Goal: Task Accomplishment & Management: Manage account settings

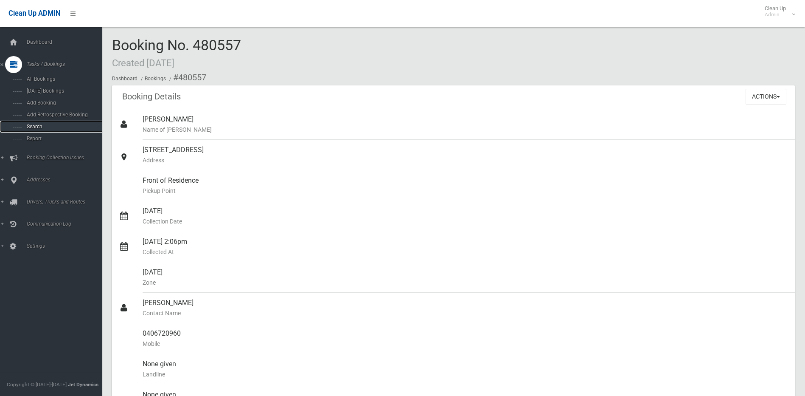
click at [32, 125] on span "Search" at bounding box center [62, 126] width 77 height 6
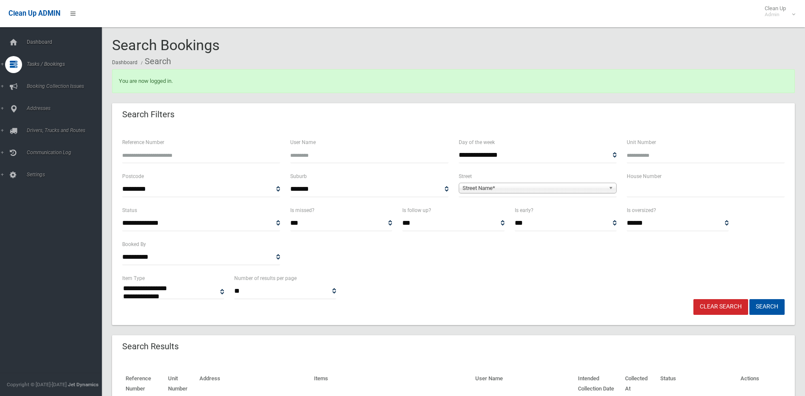
select select
click at [659, 190] on input "text" at bounding box center [706, 189] width 158 height 16
type input "*"
type input "**"
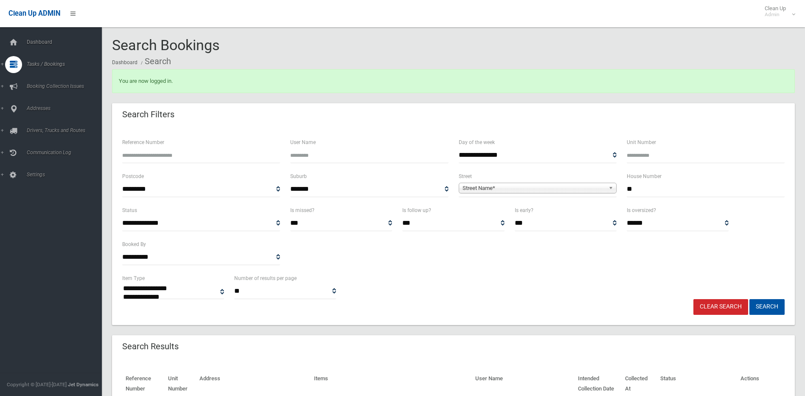
click at [595, 185] on span "Street Name*" at bounding box center [534, 188] width 143 height 10
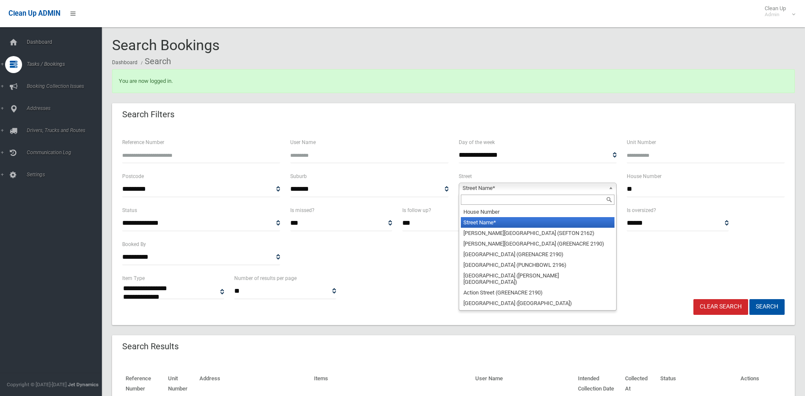
click at [587, 199] on input "text" at bounding box center [538, 199] width 154 height 10
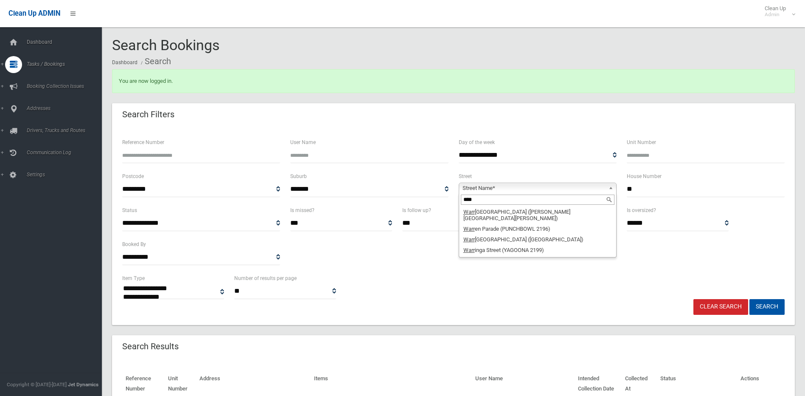
type input "****"
click at [487, 245] on li "Warr inga Street (YAGOONA 2199)" at bounding box center [538, 249] width 154 height 11
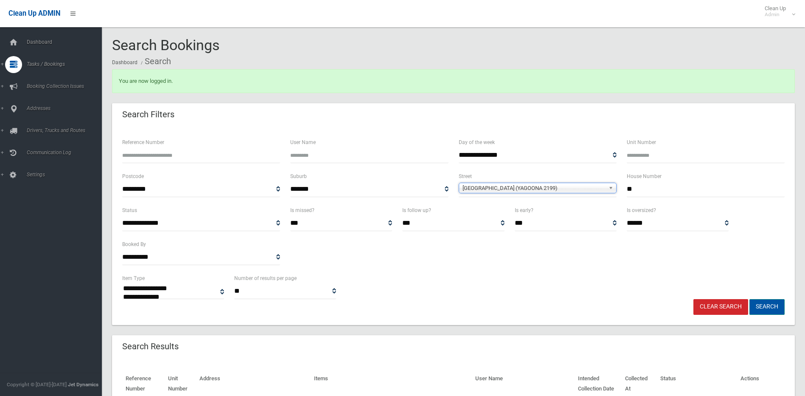
click at [762, 306] on button "Search" at bounding box center [766, 307] width 35 height 16
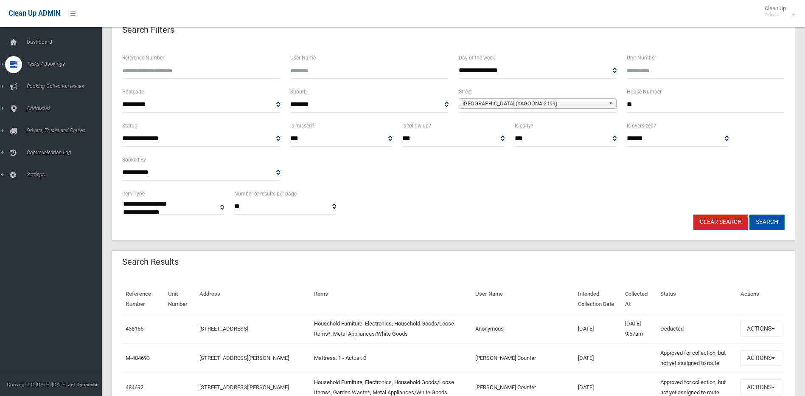
scroll to position [85, 0]
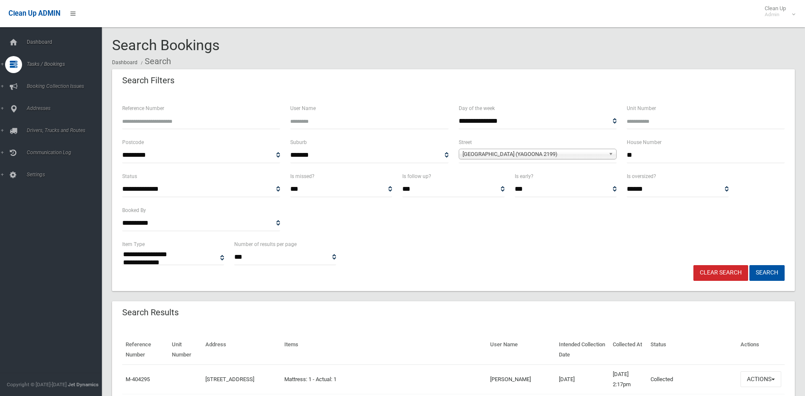
select select
click at [720, 271] on link "Clear Search" at bounding box center [720, 273] width 55 height 16
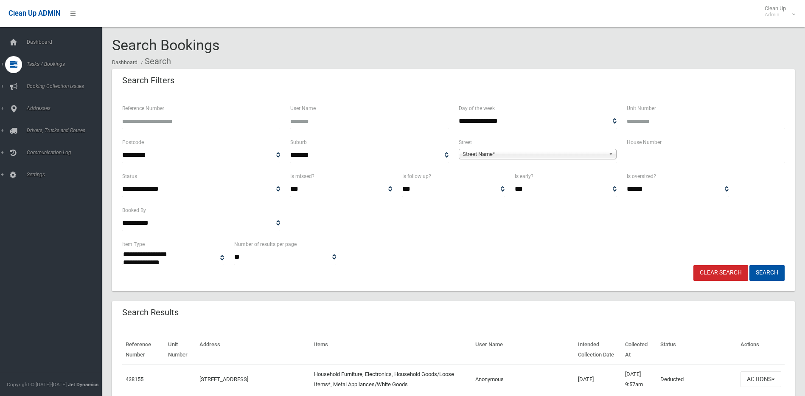
select select
click at [162, 115] on input "Reference Number" at bounding box center [201, 121] width 158 height 16
type input "******"
click at [749, 265] on button "Search" at bounding box center [766, 273] width 35 height 16
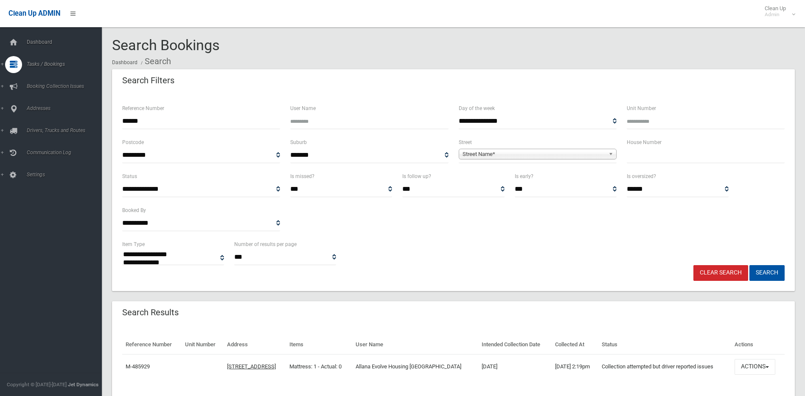
select select
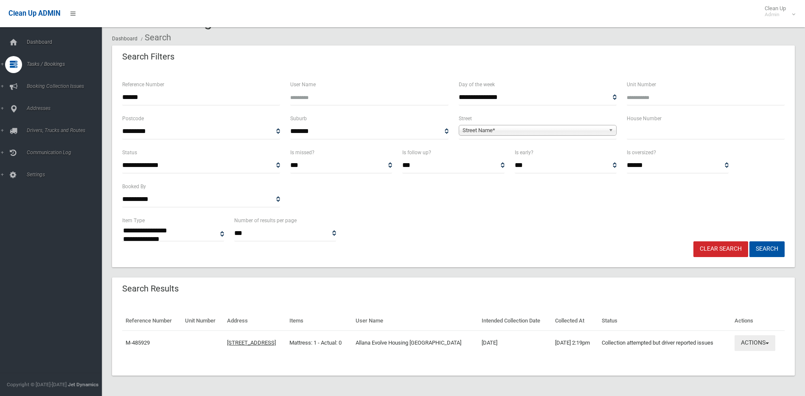
click at [749, 342] on button "Actions" at bounding box center [755, 343] width 41 height 16
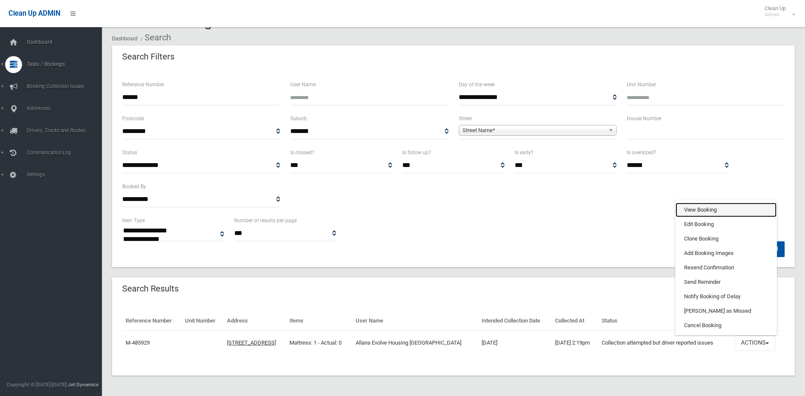
click at [704, 206] on link "View Booking" at bounding box center [726, 209] width 101 height 14
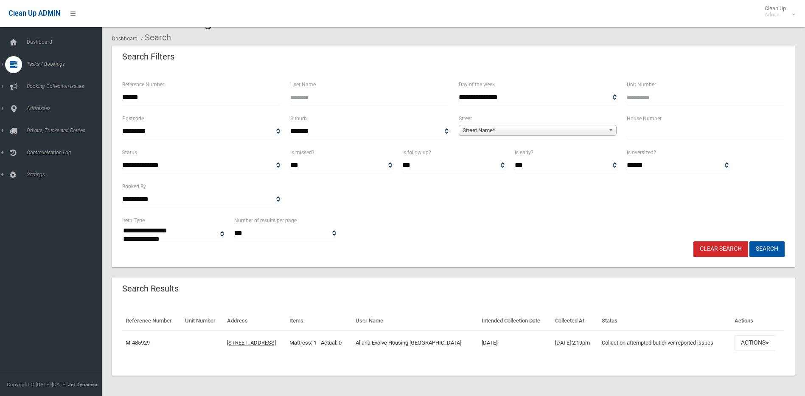
click at [149, 96] on input "******" at bounding box center [201, 98] width 158 height 16
type input "******"
click at [749, 241] on button "Search" at bounding box center [766, 249] width 35 height 16
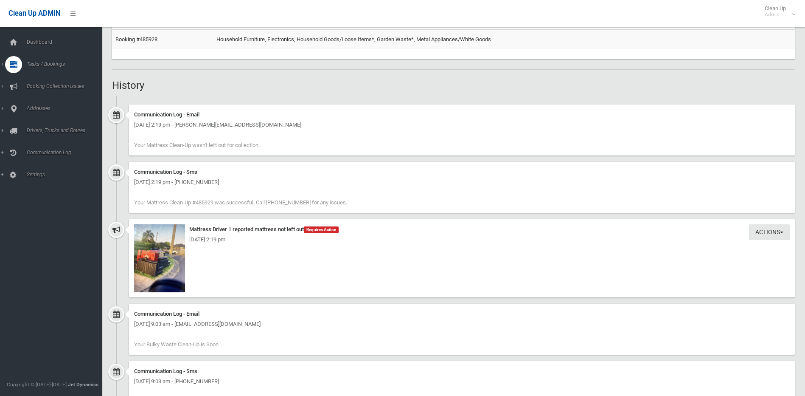
scroll to position [552, 0]
click at [152, 259] on img at bounding box center [159, 258] width 51 height 68
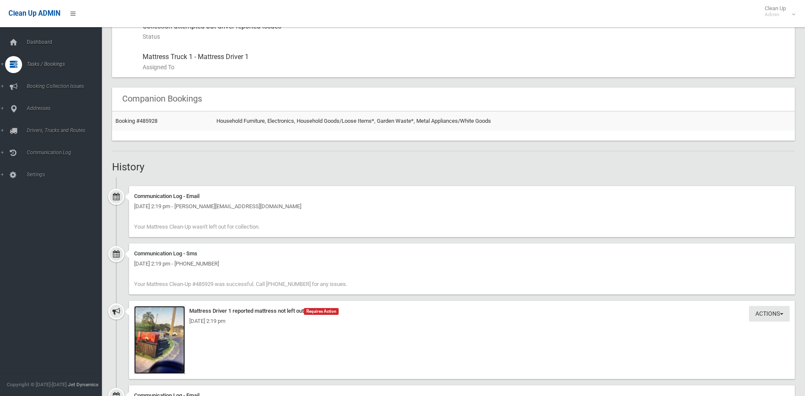
scroll to position [467, 0]
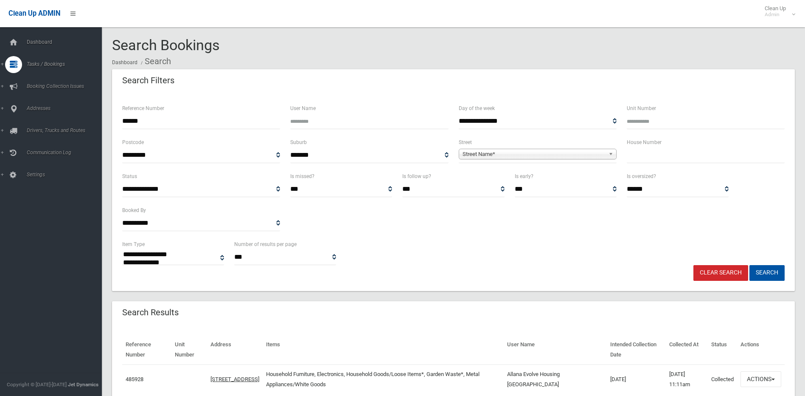
select select
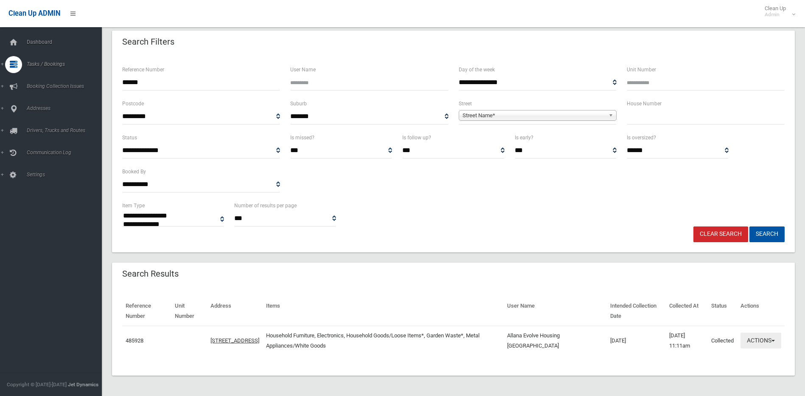
click at [762, 341] on button "Actions" at bounding box center [761, 340] width 41 height 16
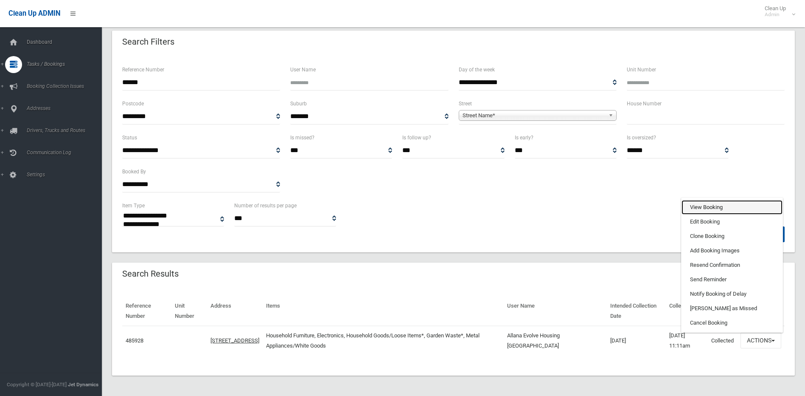
click at [705, 205] on link "View Booking" at bounding box center [732, 207] width 101 height 14
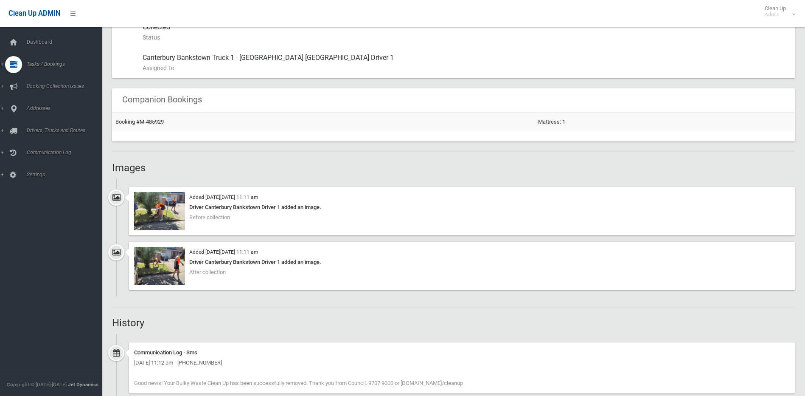
scroll to position [509, 0]
click at [155, 205] on img at bounding box center [159, 211] width 51 height 38
click at [160, 266] on img at bounding box center [159, 266] width 51 height 38
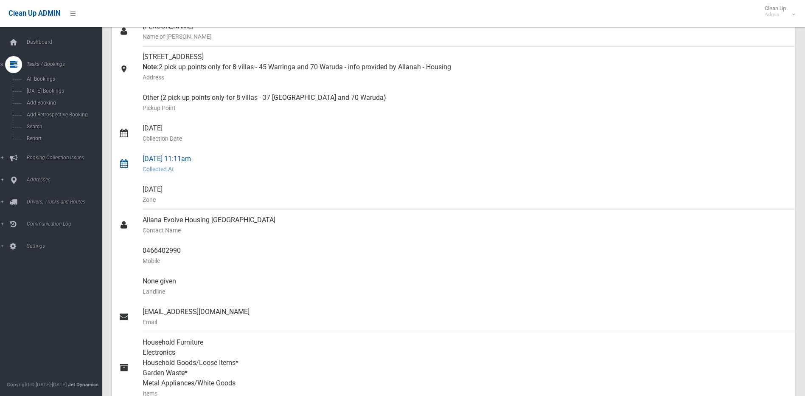
scroll to position [0, 0]
